Goal: Task Accomplishment & Management: Manage account settings

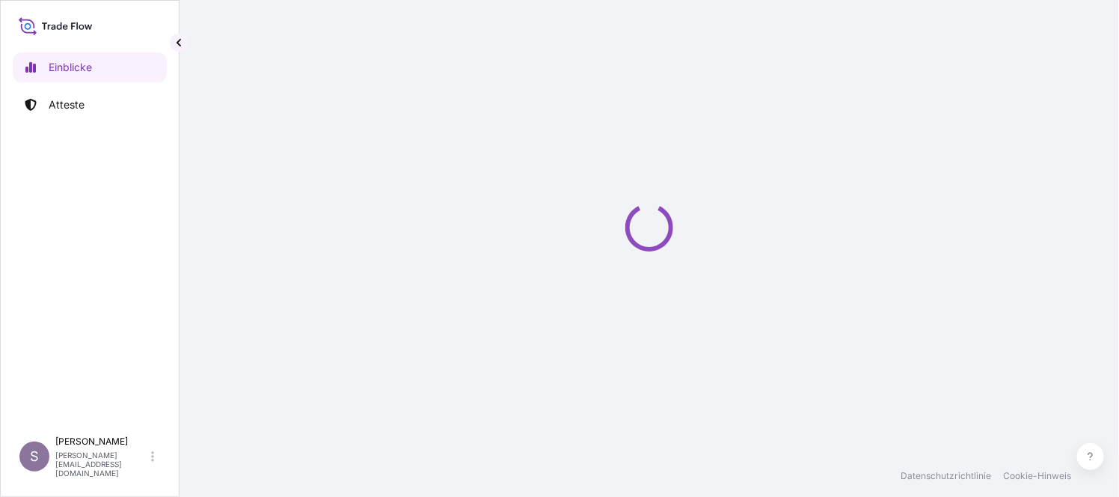
select select "2025"
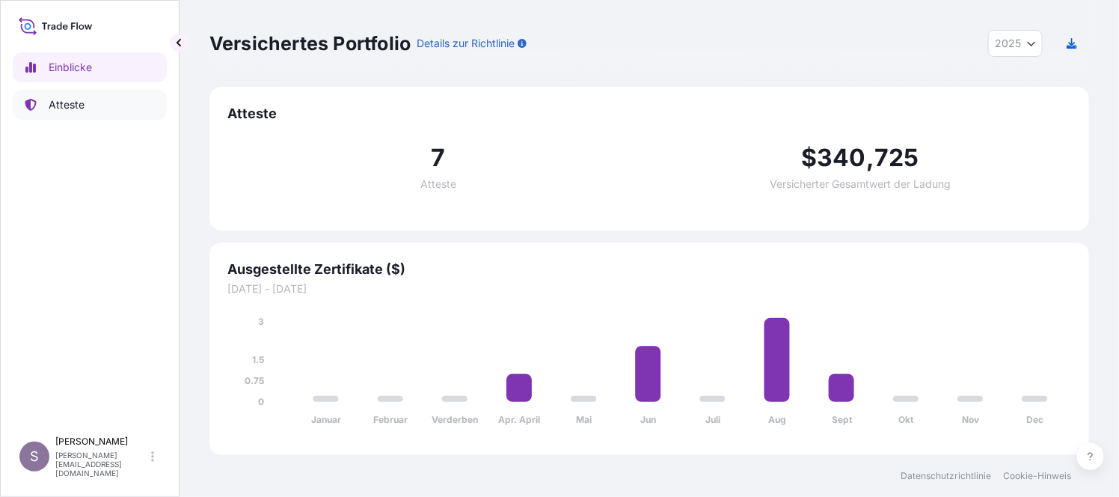
click at [72, 105] on p "Atteste" at bounding box center [67, 104] width 36 height 15
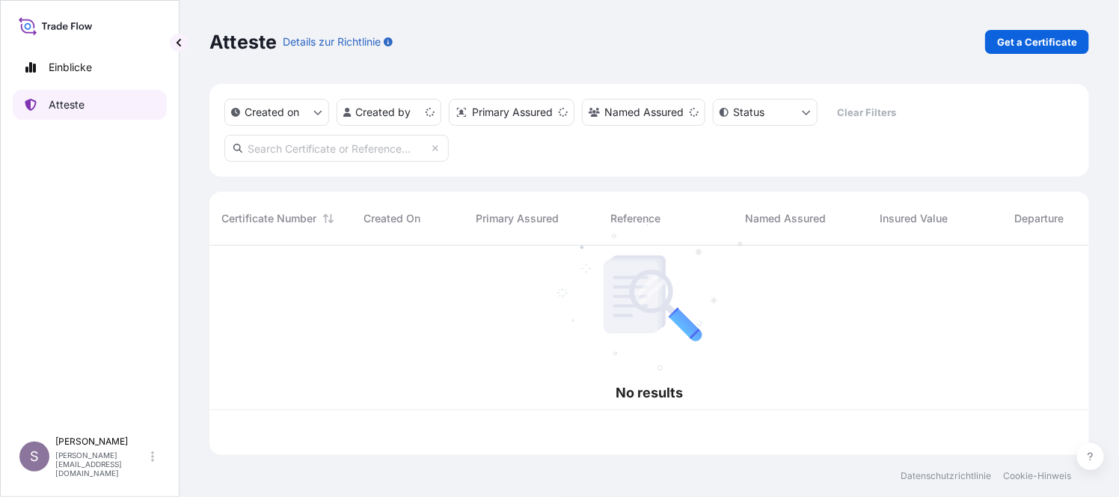
scroll to position [203, 865]
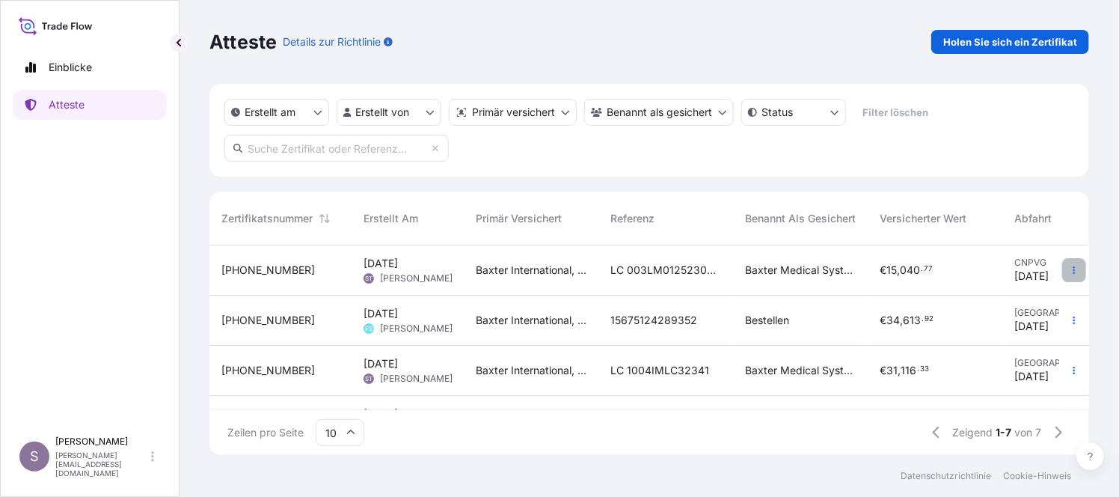
click at [1070, 272] on icon "button" at bounding box center [1074, 270] width 9 height 9
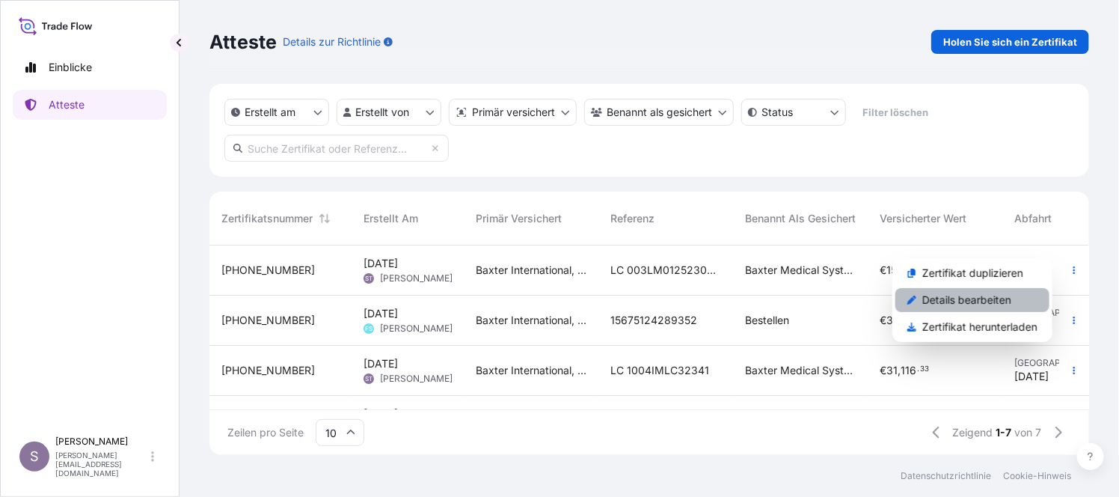
click at [993, 296] on p "Details bearbeiten" at bounding box center [967, 300] width 89 height 15
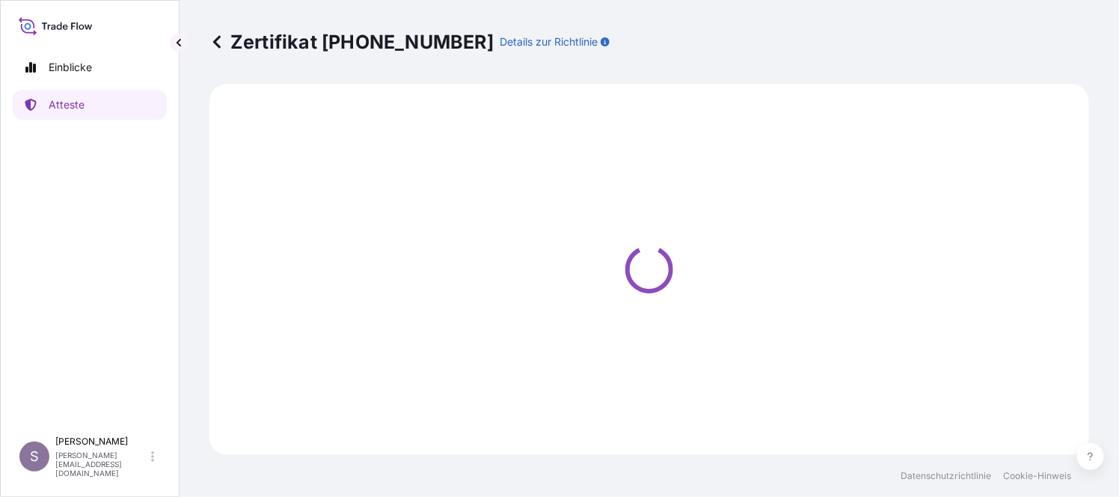
select select "Air"
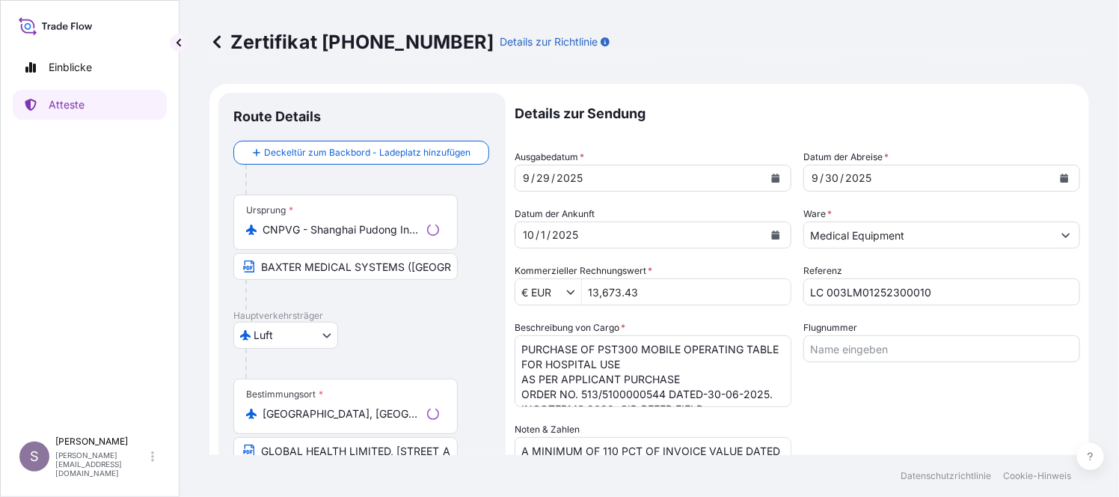
select select "31468"
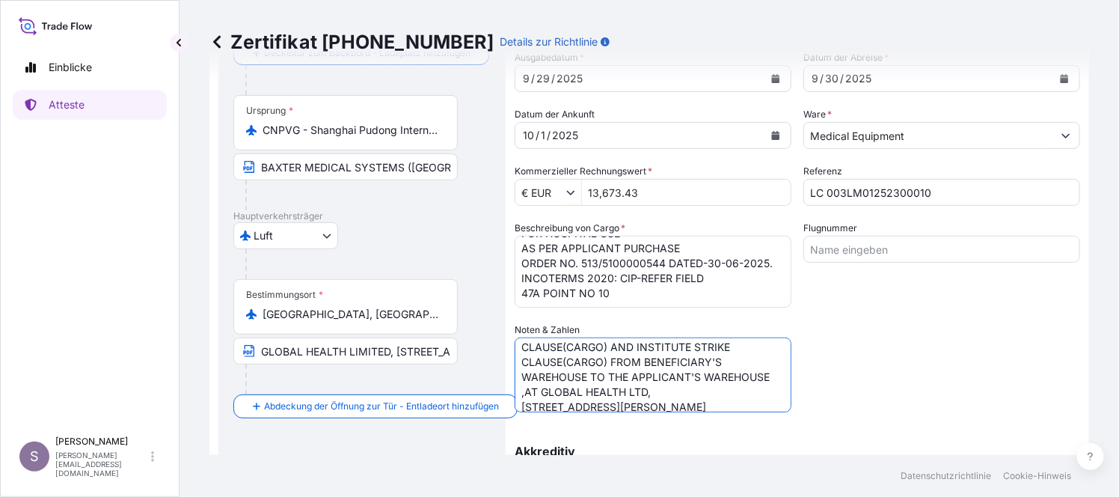
scroll to position [119, 0]
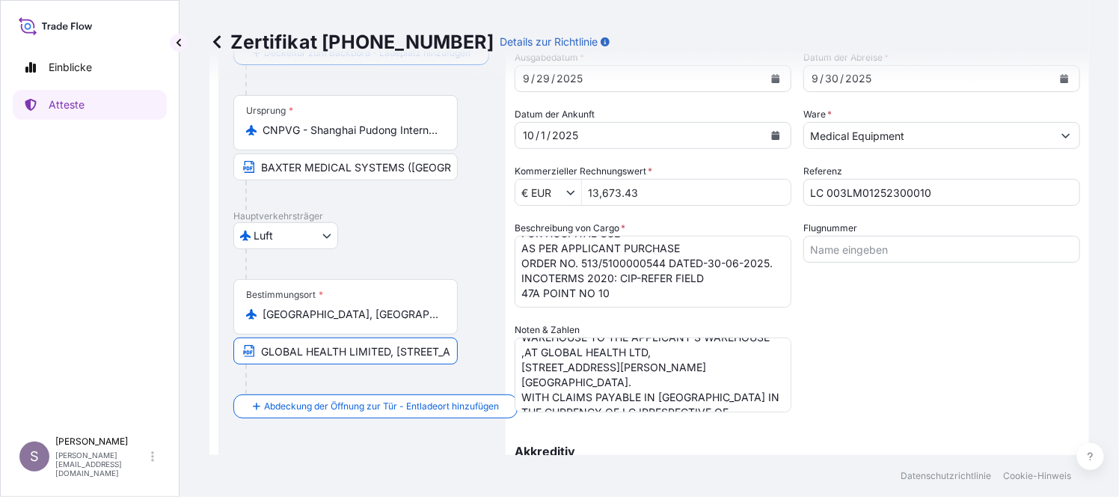
click at [399, 351] on input "GLOBAL HEALTH LIMITED, [STREET_ADDRESS]" at bounding box center [345, 350] width 224 height 27
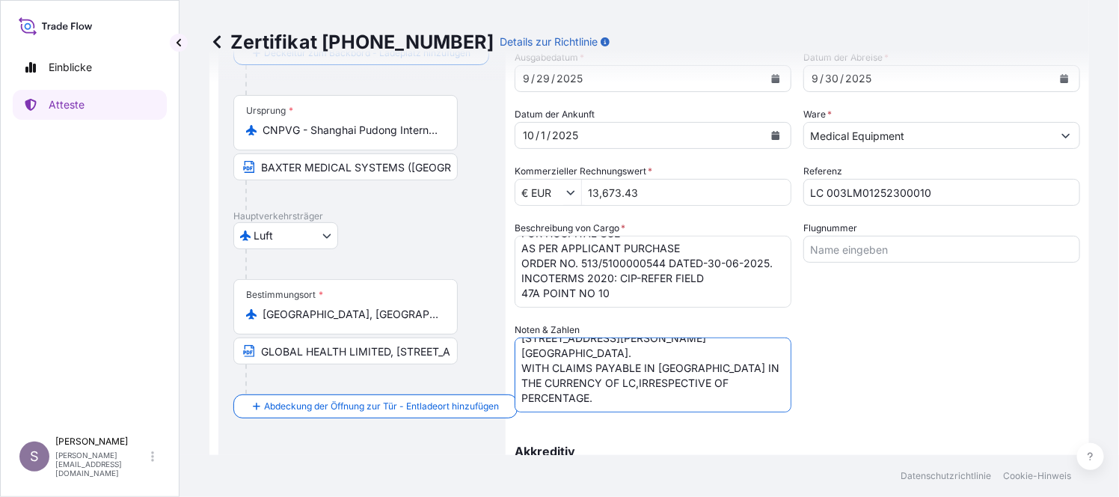
scroll to position [177, 0]
drag, startPoint x: 683, startPoint y: 351, endPoint x: 735, endPoint y: 357, distance: 52.0
click at [735, 357] on textarea "A MINIMUM OF 110 PCT OF INVOICE VALUE DATED NOT LATER THAN THE SHOPPING DATE AN…" at bounding box center [653, 374] width 277 height 75
click at [336, 347] on input "GLOBAL HEALTH LIMITED, [STREET_ADDRESS]" at bounding box center [345, 350] width 224 height 27
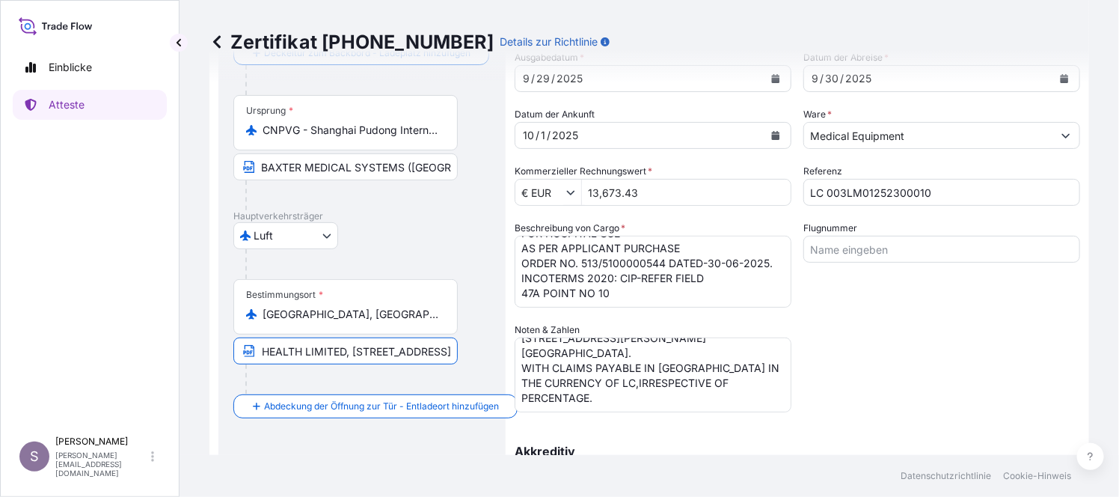
scroll to position [0, 171]
drag, startPoint x: 263, startPoint y: 352, endPoint x: 522, endPoint y: 354, distance: 258.9
click at [522, 354] on form "Route Details Deckeltür zum Backbord - [GEOGRAPHIC_DATA] hinzufügen Place of lo…" at bounding box center [650, 399] width 880 height 830
paste input "GLOBAL HEALTH LTD, [STREET_ADDRESS][PERSON_NAME]."
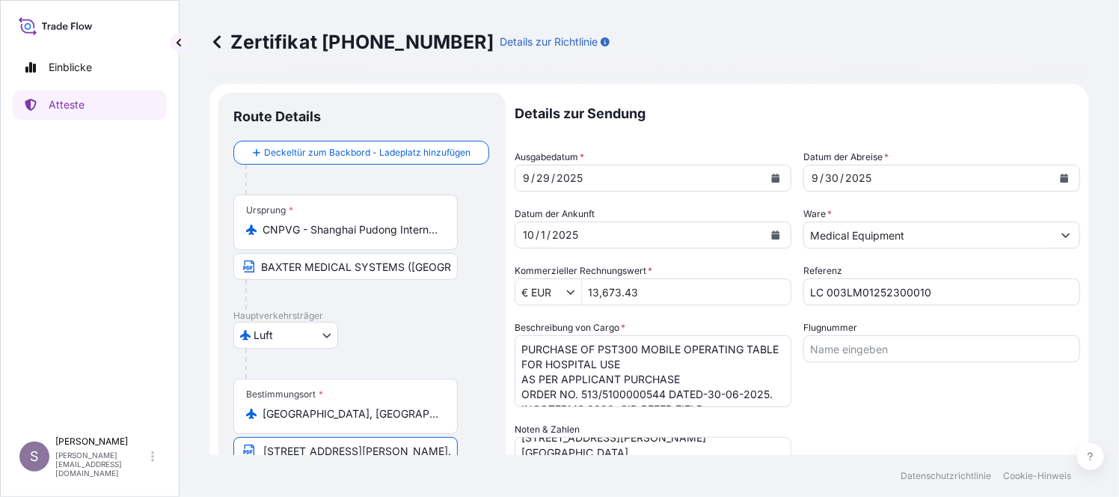
type input "GLOBAL HEALTH LTD, [STREET_ADDRESS][PERSON_NAME]."
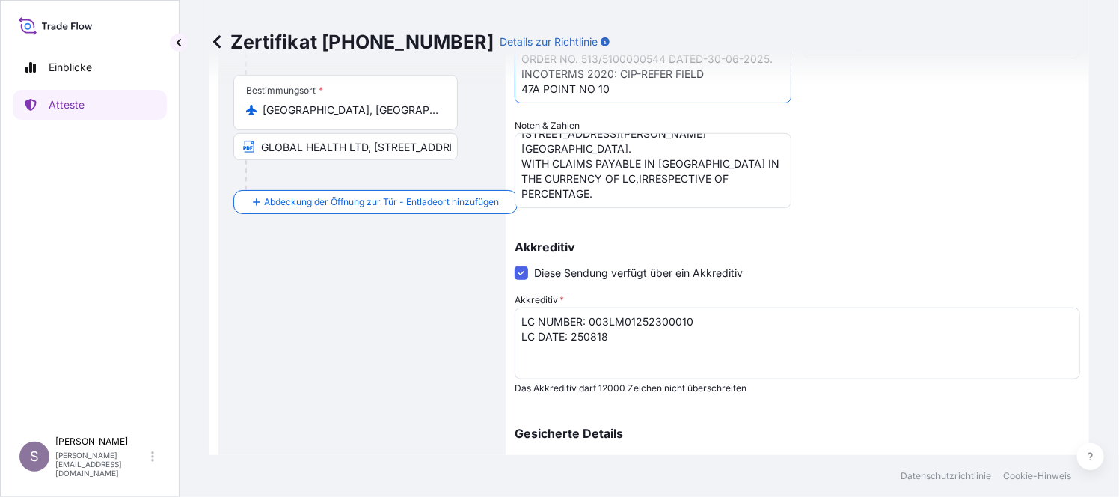
scroll to position [457, 0]
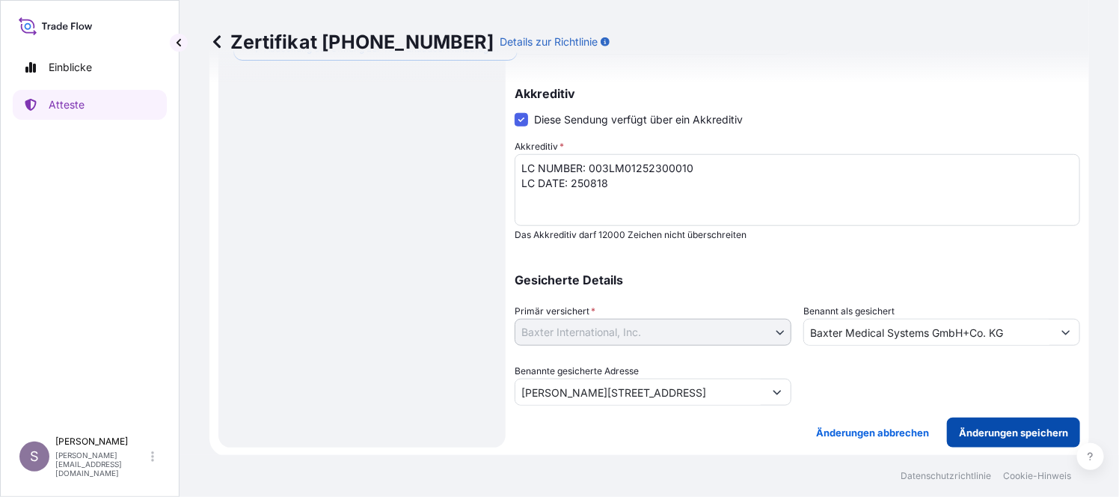
click at [969, 427] on p "Änderungen speichern" at bounding box center [1013, 432] width 109 height 15
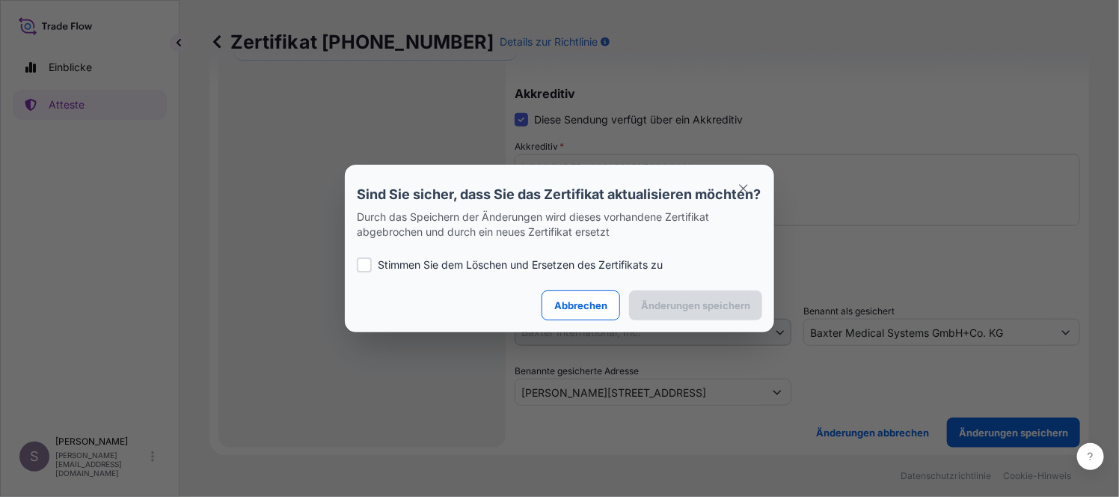
click at [367, 272] on div at bounding box center [364, 264] width 15 height 15
checkbox input "true"
click at [710, 312] on p "Änderungen speichern" at bounding box center [695, 305] width 109 height 15
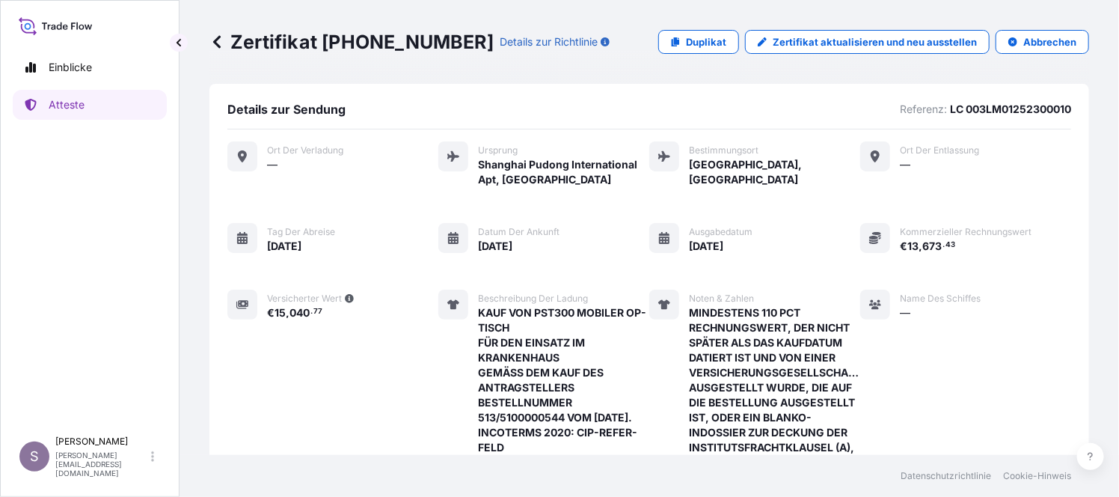
click at [247, 156] on icon at bounding box center [242, 156] width 12 height 12
click at [303, 148] on span "Ort der Verladung" at bounding box center [305, 150] width 76 height 12
click at [324, 153] on span "Ort der Verladung" at bounding box center [305, 150] width 76 height 12
